Goal: Information Seeking & Learning: Check status

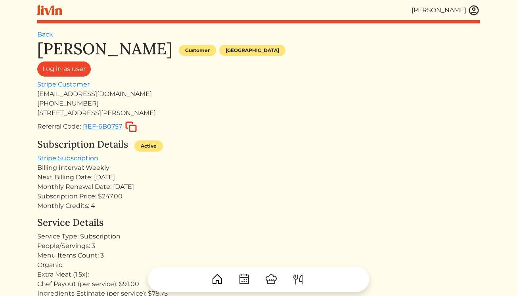
click at [472, 11] on img at bounding box center [474, 10] width 12 height 12
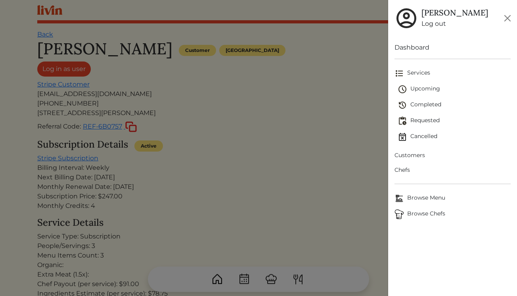
click at [426, 88] on span "Upcoming" at bounding box center [454, 89] width 113 height 10
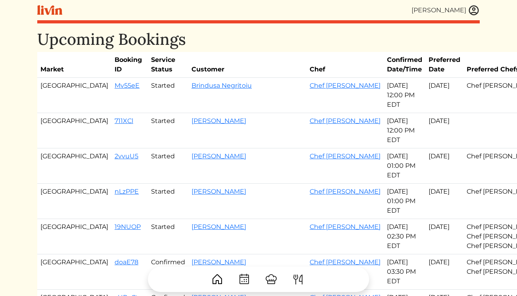
click at [470, 10] on img at bounding box center [474, 10] width 12 height 12
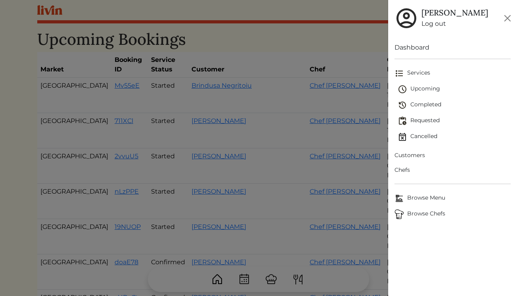
click at [405, 156] on span "Customers" at bounding box center [452, 155] width 116 height 8
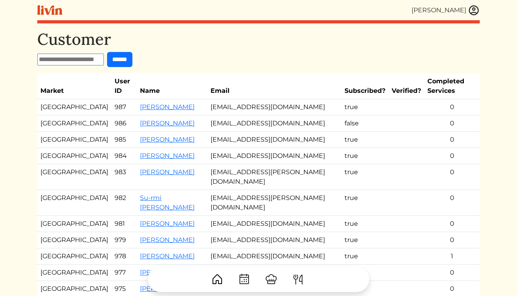
click at [75, 57] on input "text" at bounding box center [70, 60] width 67 height 12
type input "****"
click at [107, 52] on input "******" at bounding box center [119, 59] width 25 height 15
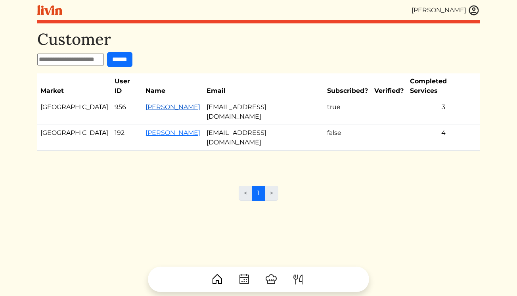
click at [145, 103] on link "[PERSON_NAME]" at bounding box center [172, 107] width 55 height 8
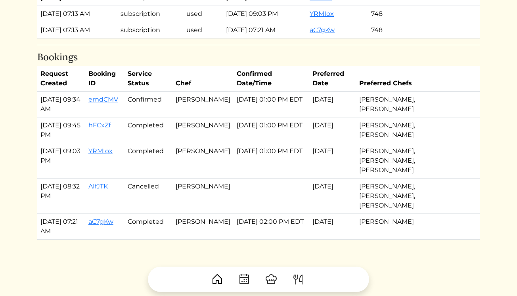
scroll to position [604, 0]
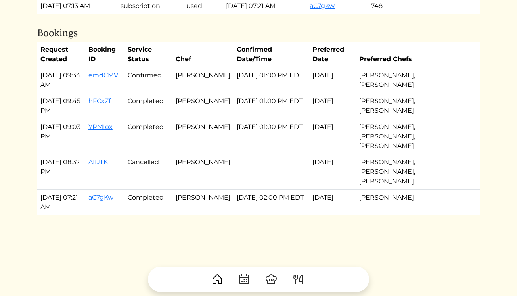
drag, startPoint x: 142, startPoint y: 49, endPoint x: 369, endPoint y: 73, distance: 228.4
click at [369, 73] on table "Request Created Booking ID Service Status Chef Confirmed Date/Time Preferred Da…" at bounding box center [258, 129] width 442 height 174
copy table "Service Status Chef Confirmed Date/Time Preferred Date Preferred Chefs [DATE] 0…"
